Goal: Task Accomplishment & Management: Complete application form

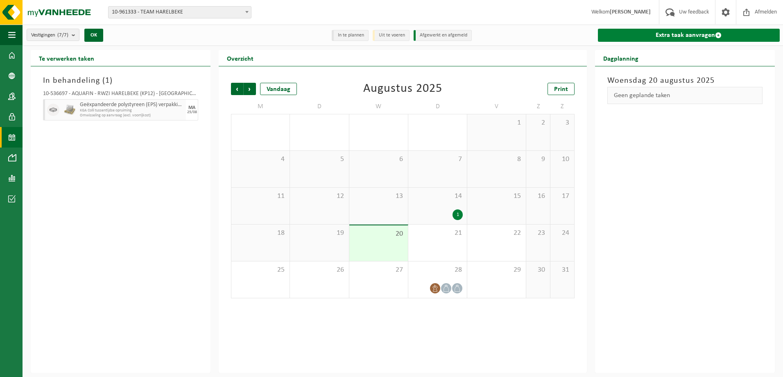
click at [659, 38] on link "Extra taak aanvragen" at bounding box center [689, 35] width 182 height 13
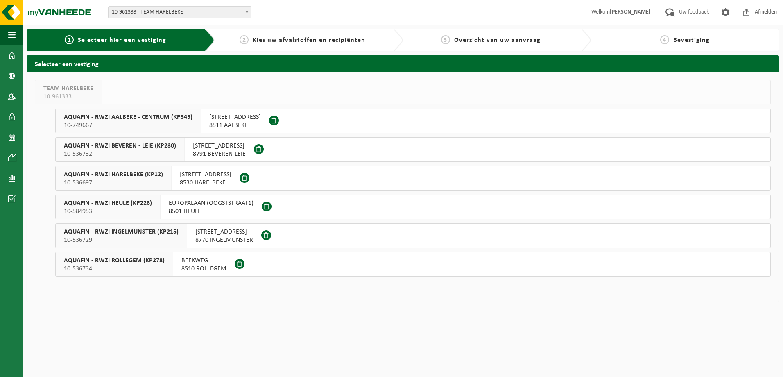
click at [160, 152] on span "10-536732" at bounding box center [120, 154] width 112 height 8
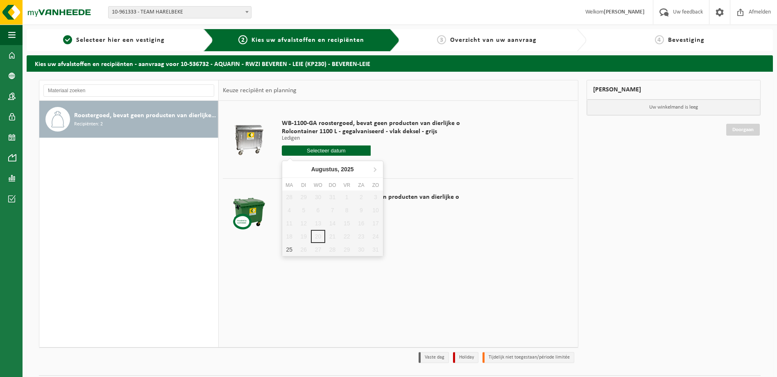
click at [349, 151] on input "text" at bounding box center [326, 150] width 89 height 10
click at [291, 250] on div "25" at bounding box center [289, 249] width 14 height 13
type input "Van 2025-08-25"
type input "2025-08-25"
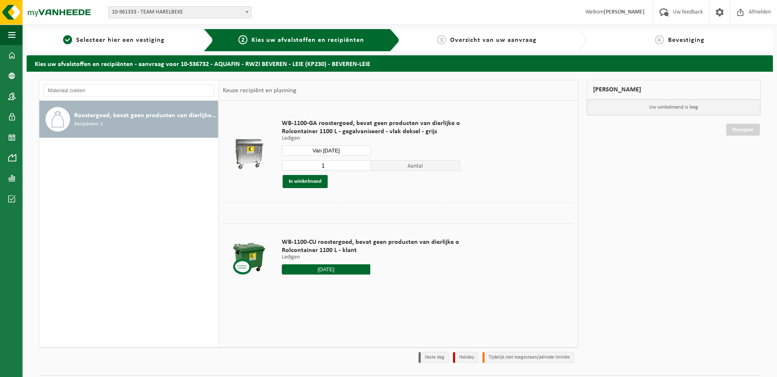
type input "1"
click at [361, 167] on input "1" at bounding box center [326, 165] width 89 height 11
click at [308, 180] on button "In winkelmand" at bounding box center [305, 181] width 45 height 13
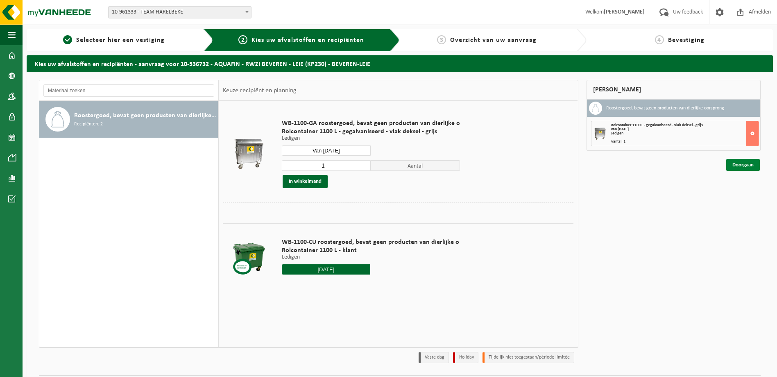
click at [742, 165] on link "Doorgaan" at bounding box center [743, 165] width 34 height 12
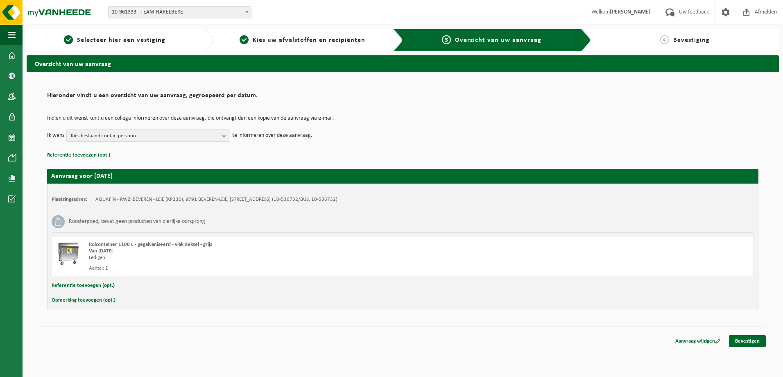
click at [228, 139] on b "button" at bounding box center [225, 135] width 7 height 11
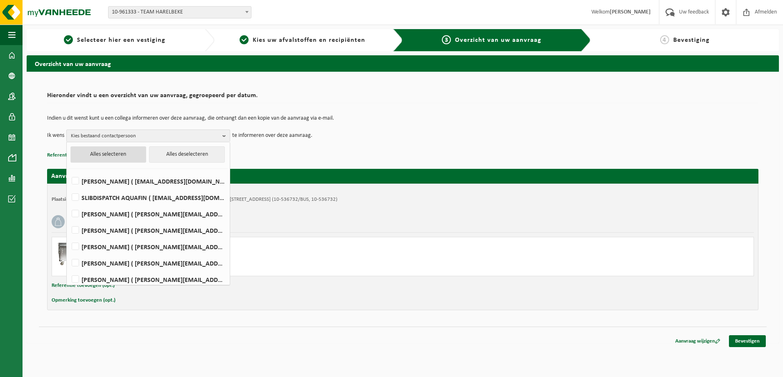
click at [102, 150] on button "Alles selecteren" at bounding box center [108, 154] width 76 height 16
checkbox input "true"
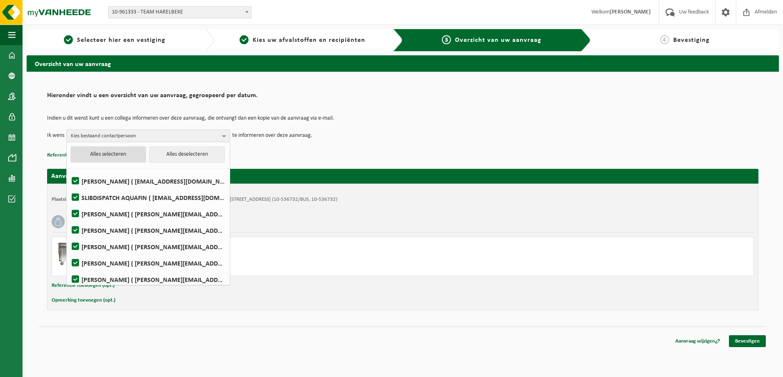
checkbox input "true"
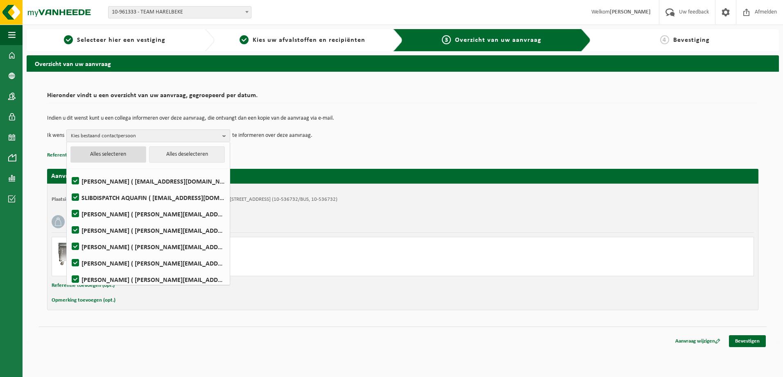
checkbox input "true"
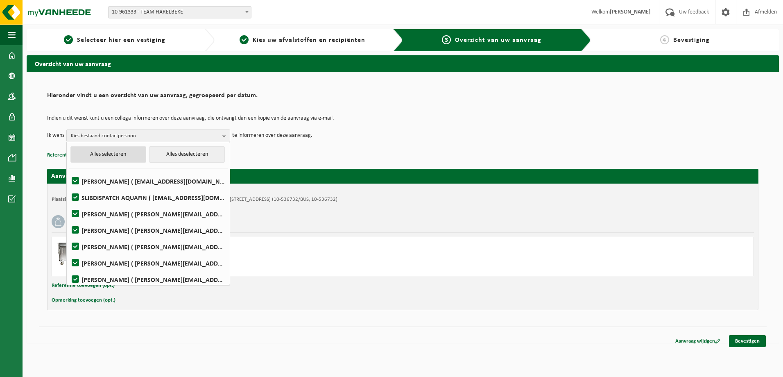
checkbox input "true"
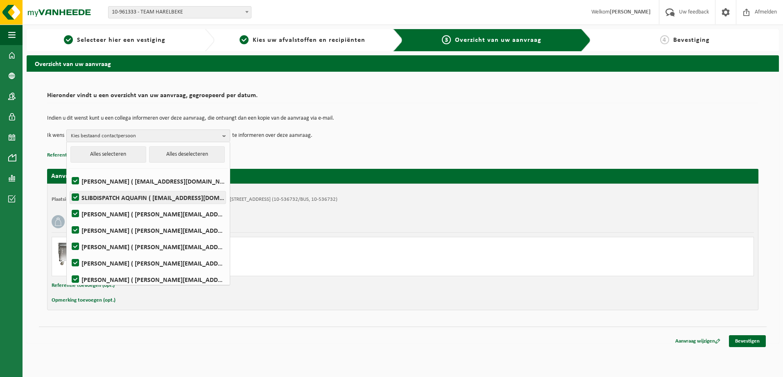
click at [79, 199] on label "SLIBDISPATCH AQUAFIN ( slibdispatch@aquafin.be )" at bounding box center [148, 197] width 156 height 12
click at [69, 187] on input "SLIBDISPATCH AQUAFIN ( slibdispatch@aquafin.be )" at bounding box center [68, 187] width 0 height 0
checkbox input "false"
click at [157, 147] on button "Alles deselecteren" at bounding box center [187, 154] width 76 height 16
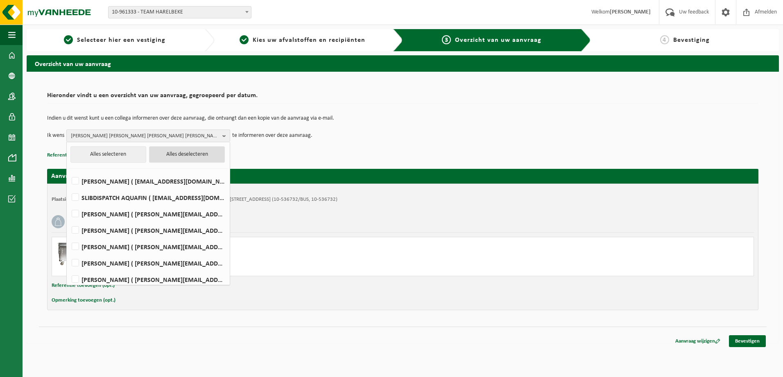
checkbox input "false"
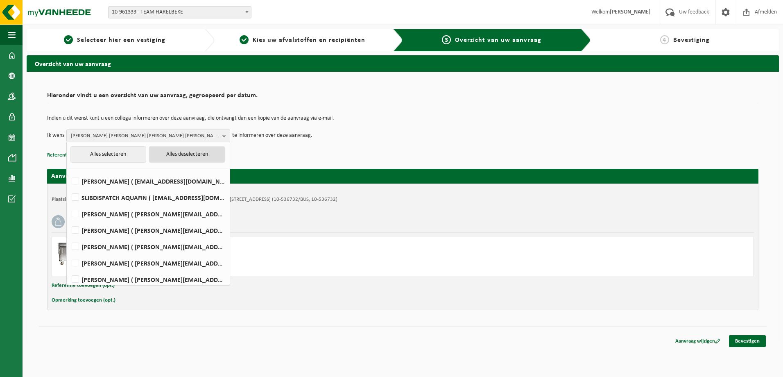
checkbox input "false"
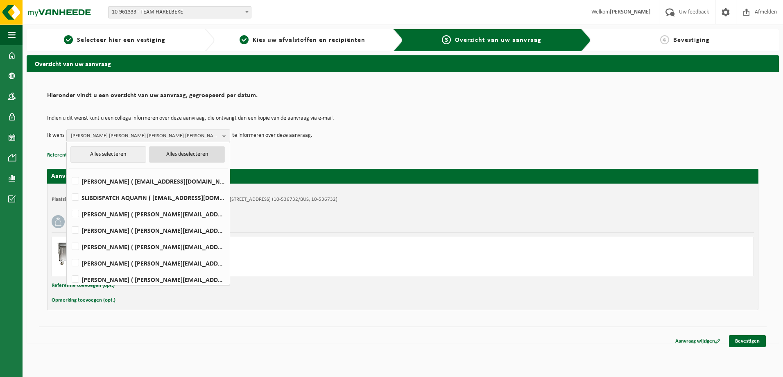
checkbox input "false"
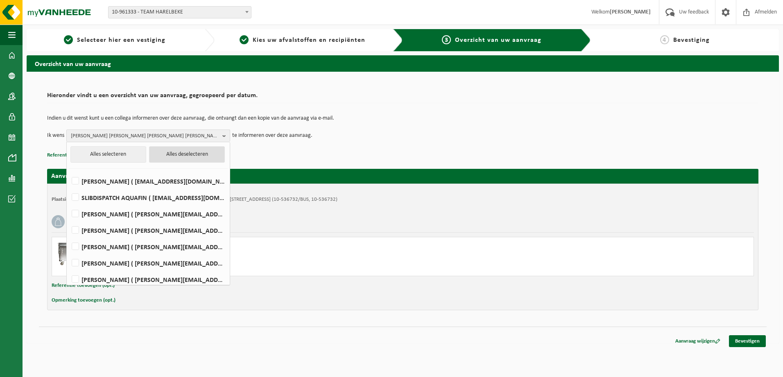
checkbox input "false"
click at [388, 144] on div "Indien u dit wenst kunt u een collega informeren over deze aanvraag, die ontvan…" at bounding box center [402, 128] width 711 height 43
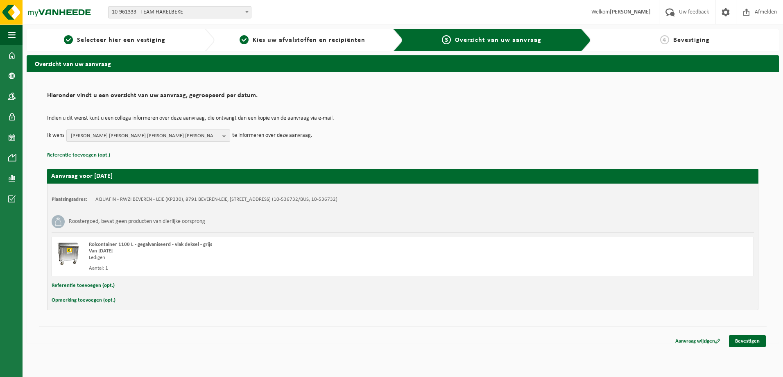
click at [229, 136] on b "button" at bounding box center [225, 135] width 7 height 11
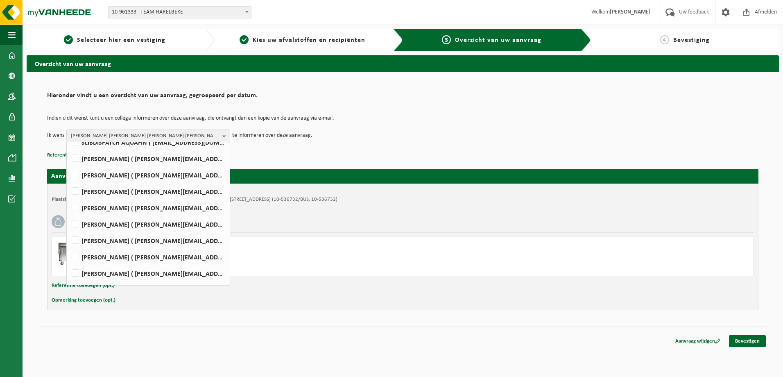
scroll to position [41, 0]
click at [77, 191] on label "Kenny Camelbeke ( kenny.camelbeke@aquafin.be )" at bounding box center [148, 189] width 156 height 12
click at [69, 179] on input "Kenny Camelbeke ( kenny.camelbeke@aquafin.be )" at bounding box center [68, 179] width 0 height 0
checkbox input "true"
click at [356, 143] on div "Indien u dit wenst kunt u een collega informeren over deze aanvraag, die ontvan…" at bounding box center [402, 128] width 711 height 43
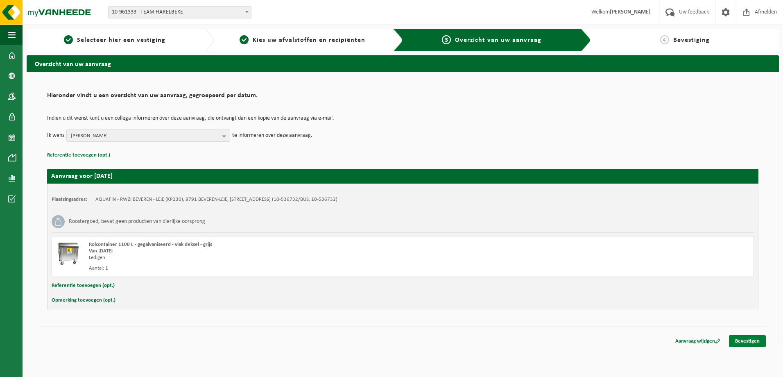
click at [753, 342] on link "Bevestigen" at bounding box center [747, 341] width 37 height 12
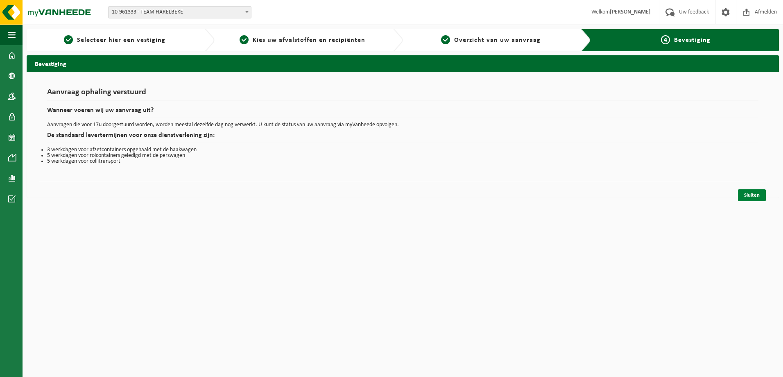
click at [754, 195] on link "Sluiten" at bounding box center [752, 195] width 28 height 12
